Goal: Task Accomplishment & Management: Complete application form

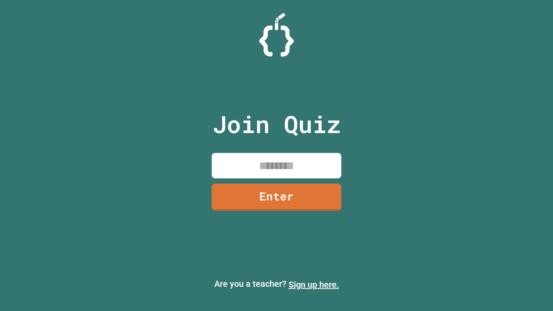
click at [313, 284] on link "Sign up here." at bounding box center [313, 284] width 51 height 10
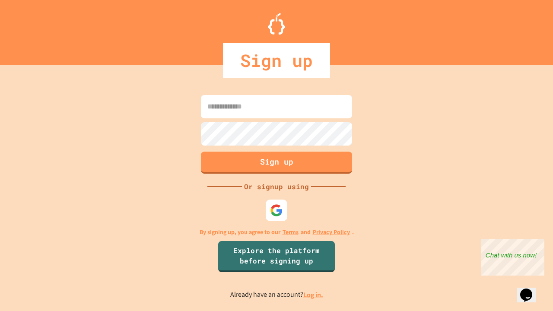
click at [313, 294] on link "Log in." at bounding box center [313, 294] width 20 height 9
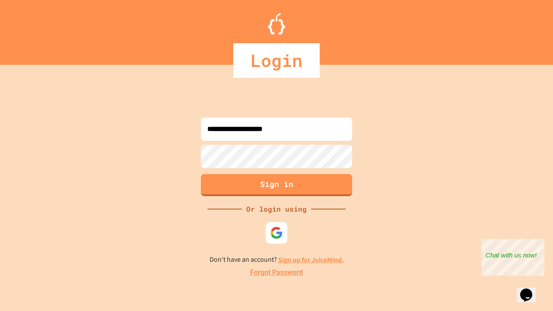
type input "**********"
